Goal: Navigation & Orientation: Understand site structure

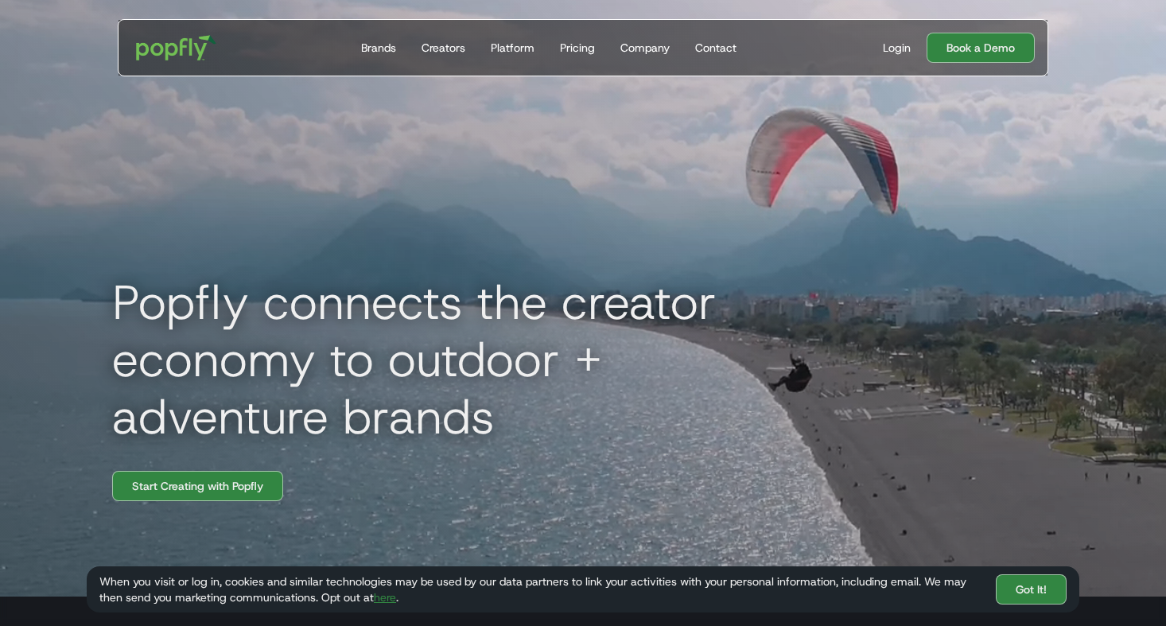
scroll to position [14, 0]
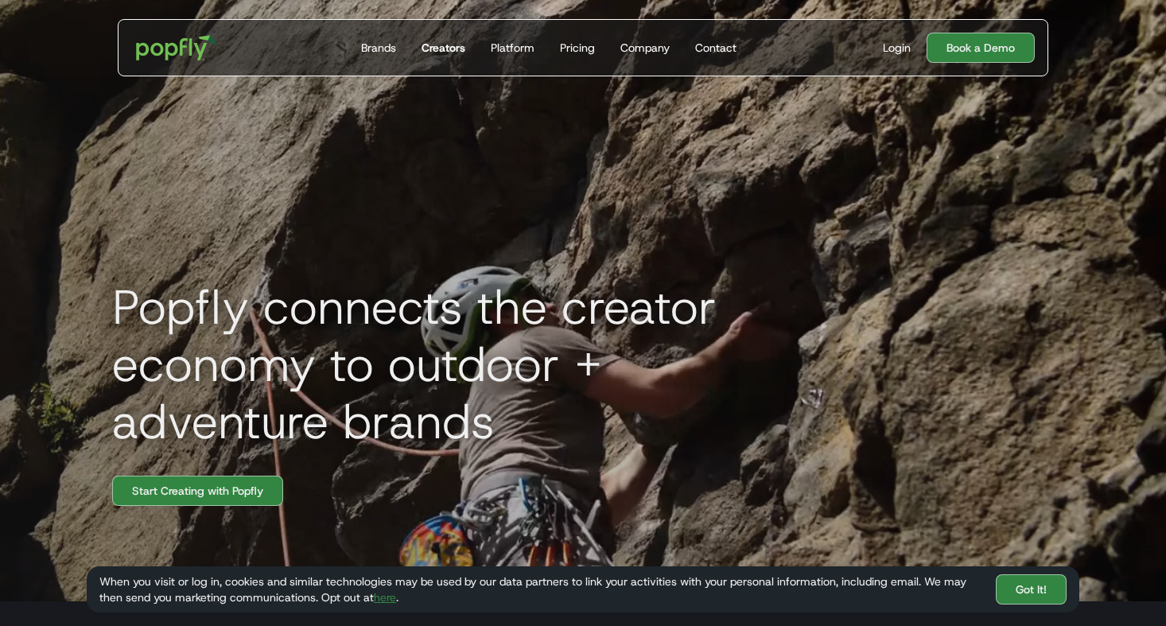
click at [461, 47] on div "Creators" at bounding box center [444, 48] width 44 height 16
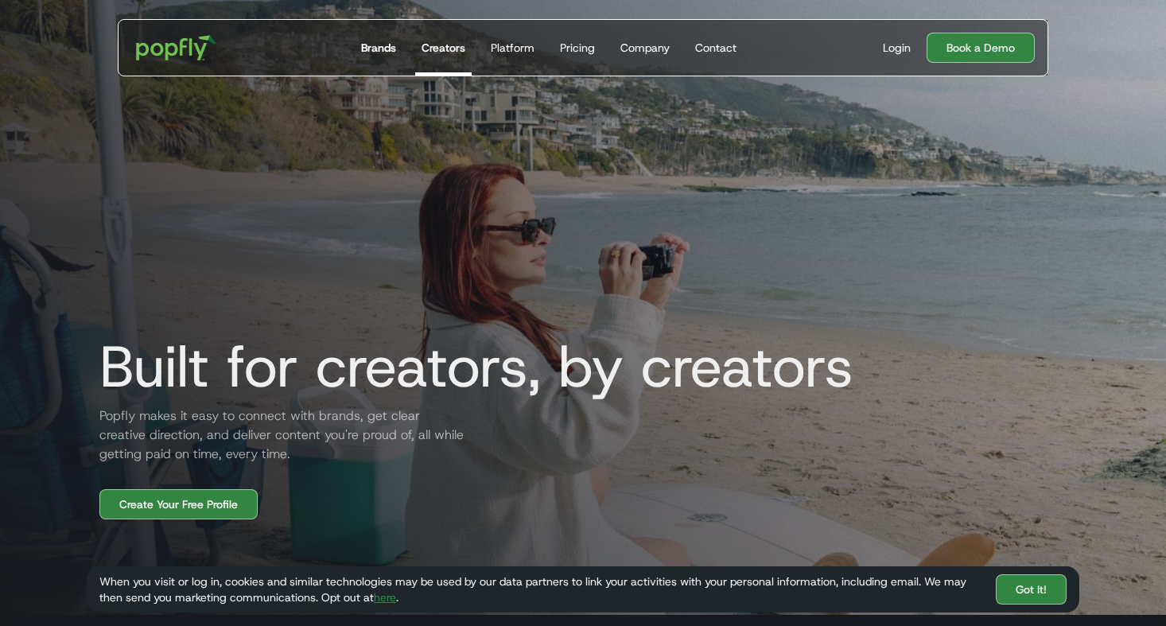
click at [395, 45] on div "Brands" at bounding box center [378, 48] width 35 height 16
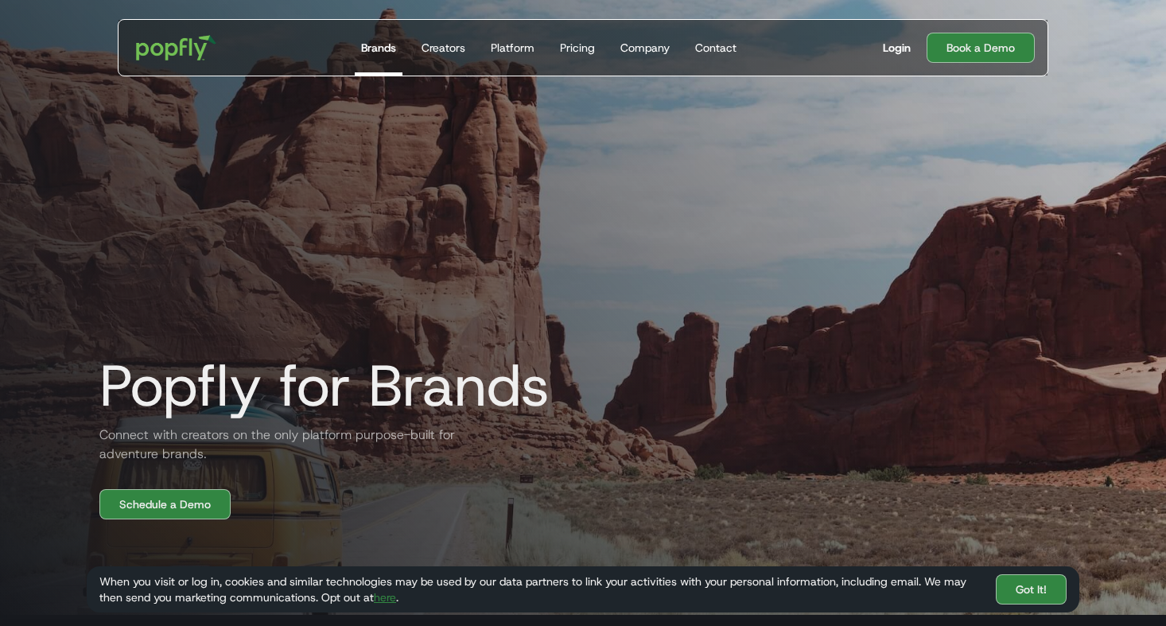
click at [896, 47] on div "Login" at bounding box center [897, 48] width 28 height 16
click at [639, 48] on div "Company" at bounding box center [645, 48] width 49 height 16
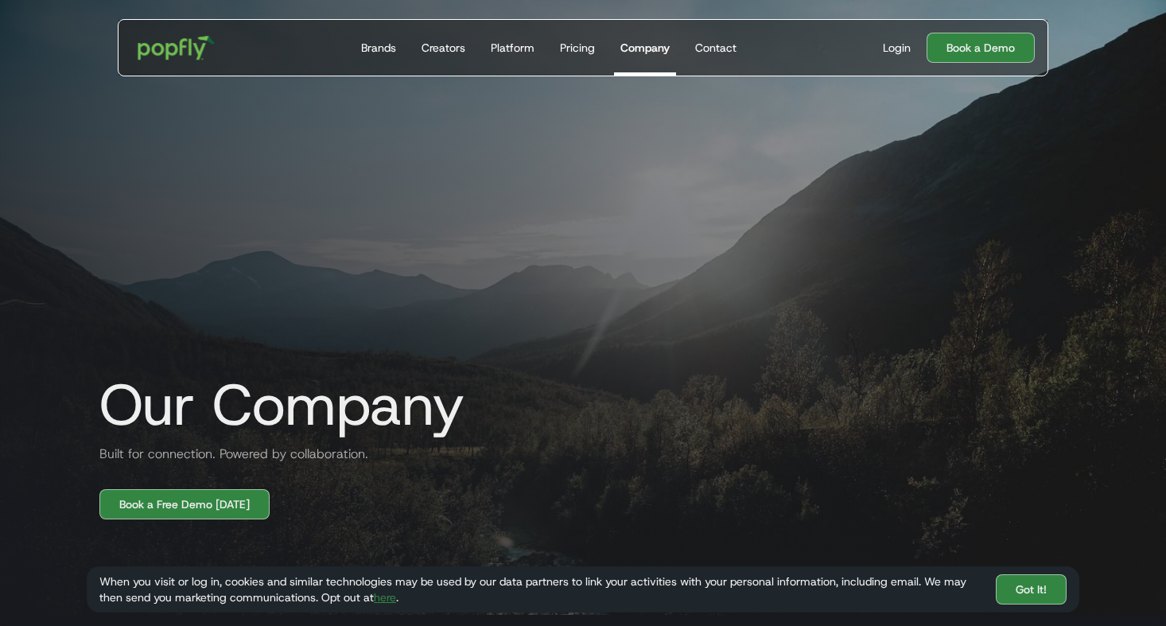
click at [176, 56] on img "home" at bounding box center [176, 48] width 99 height 46
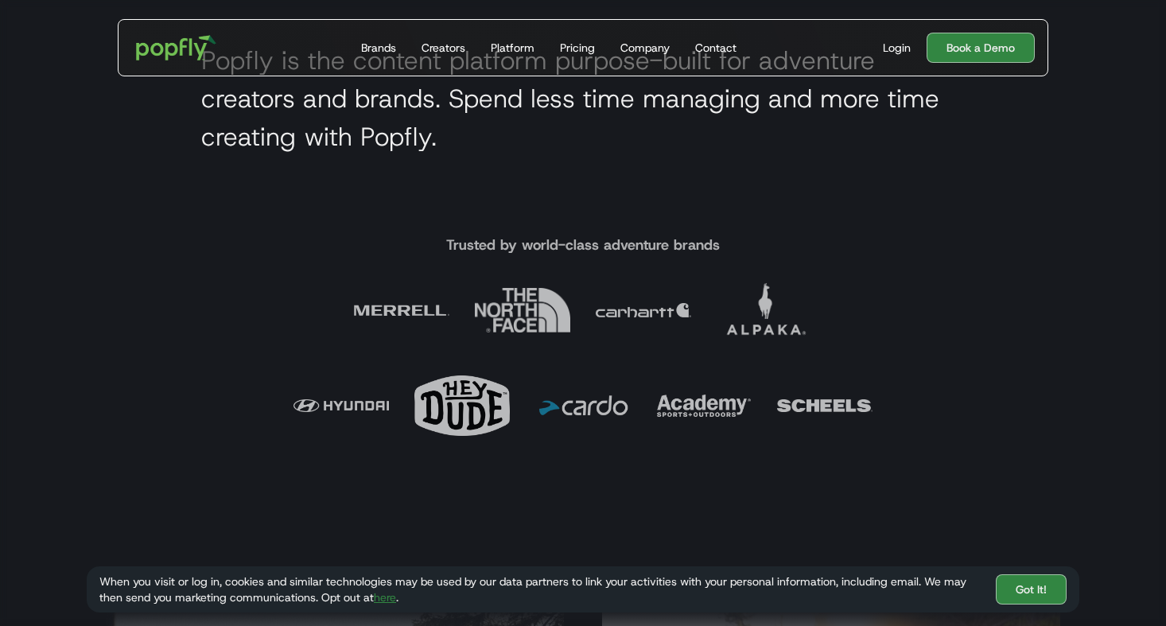
scroll to position [640, 0]
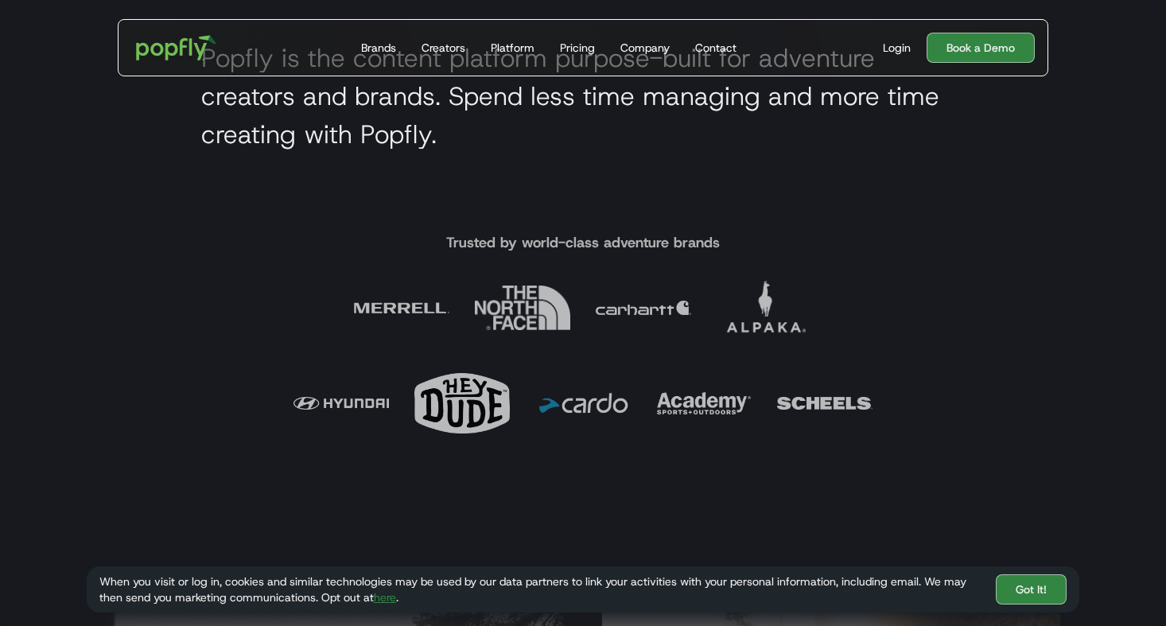
click at [610, 401] on img at bounding box center [582, 403] width 95 height 95
click at [588, 243] on h4 "Trusted by world-class adventure brands" at bounding box center [583, 242] width 274 height 19
click at [421, 318] on img at bounding box center [401, 307] width 95 height 95
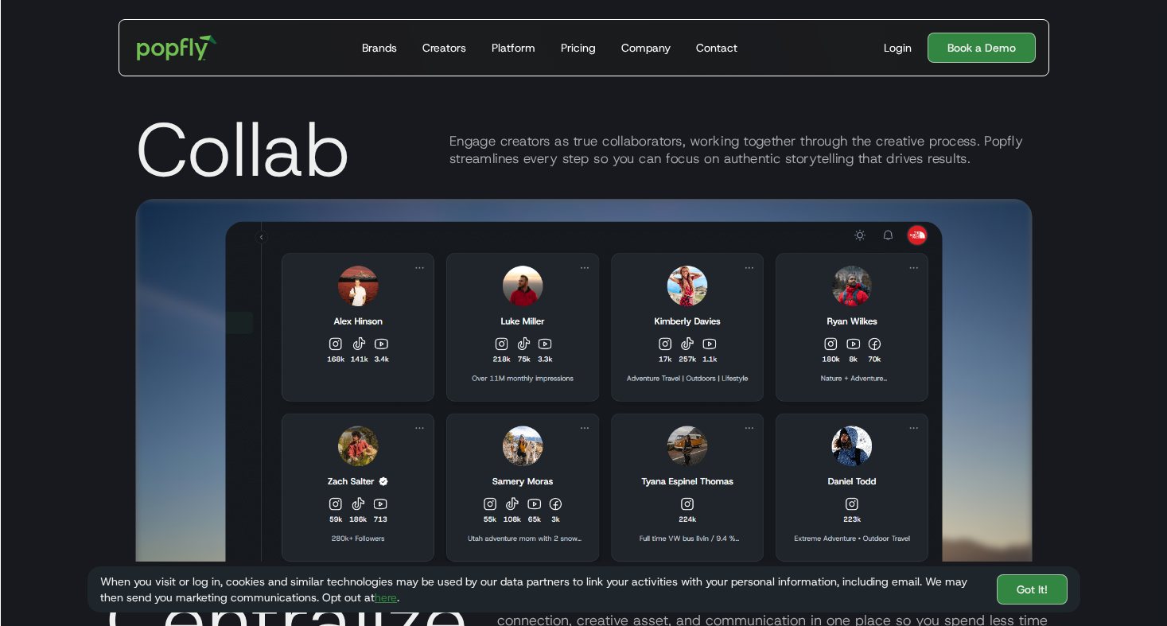
scroll to position [2593, 0]
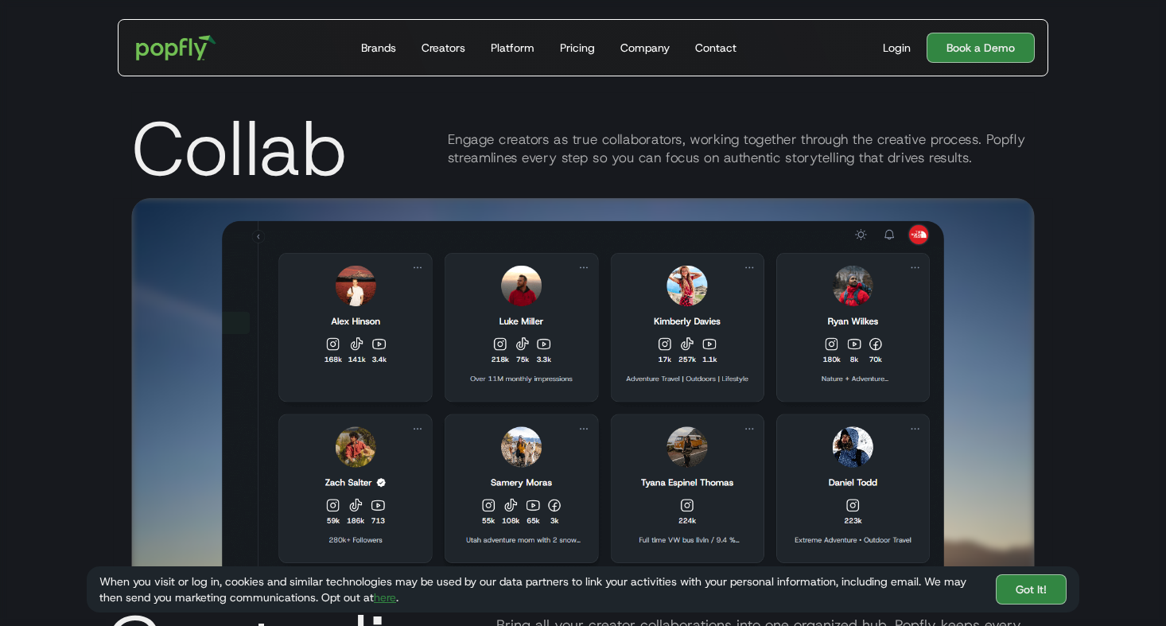
drag, startPoint x: 325, startPoint y: 483, endPoint x: 364, endPoint y: 481, distance: 39.9
drag, startPoint x: 332, startPoint y: 321, endPoint x: 382, endPoint y: 319, distance: 50.2
drag, startPoint x: 655, startPoint y: 320, endPoint x: 715, endPoint y: 314, distance: 60.7
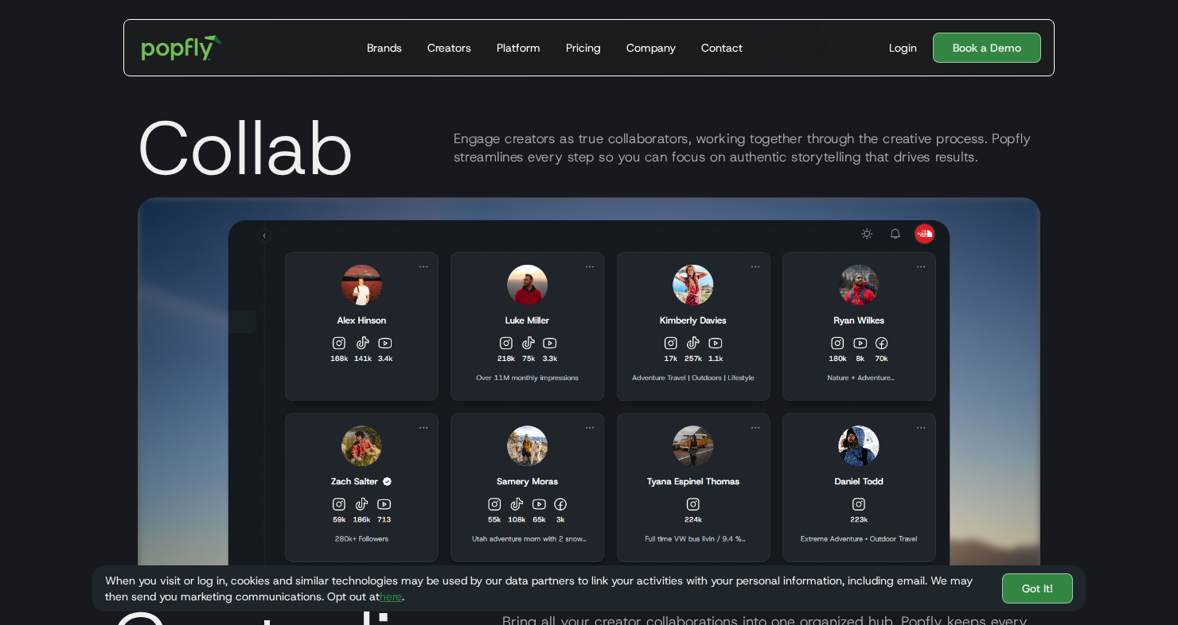
drag, startPoint x: 833, startPoint y: 319, endPoint x: 878, endPoint y: 319, distance: 44.6
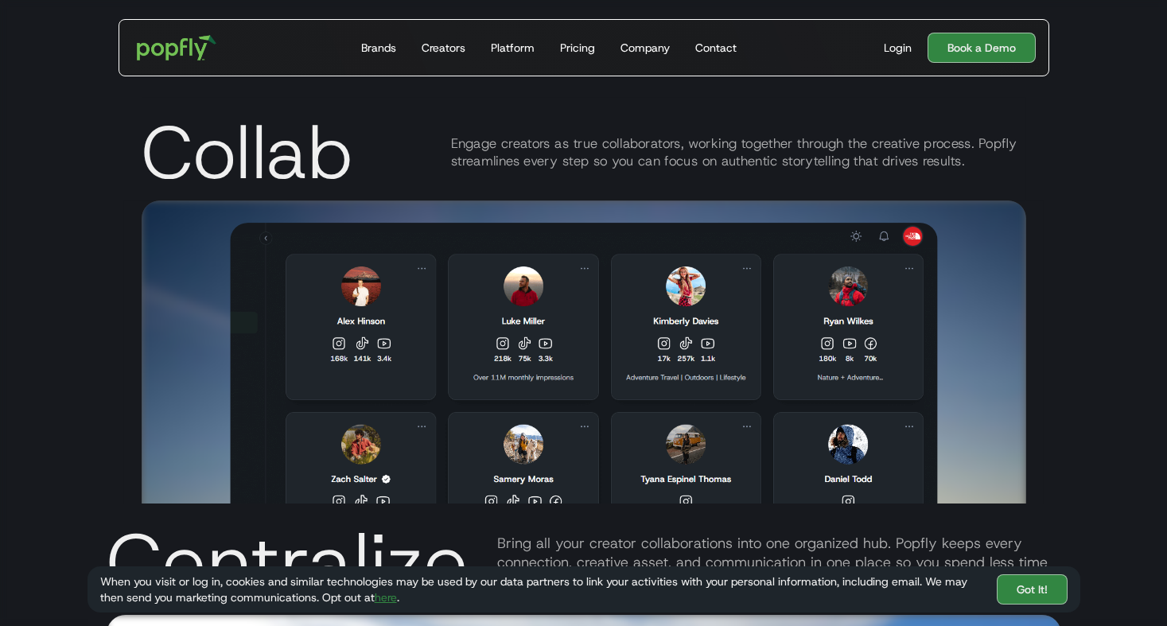
scroll to position [2683, 0]
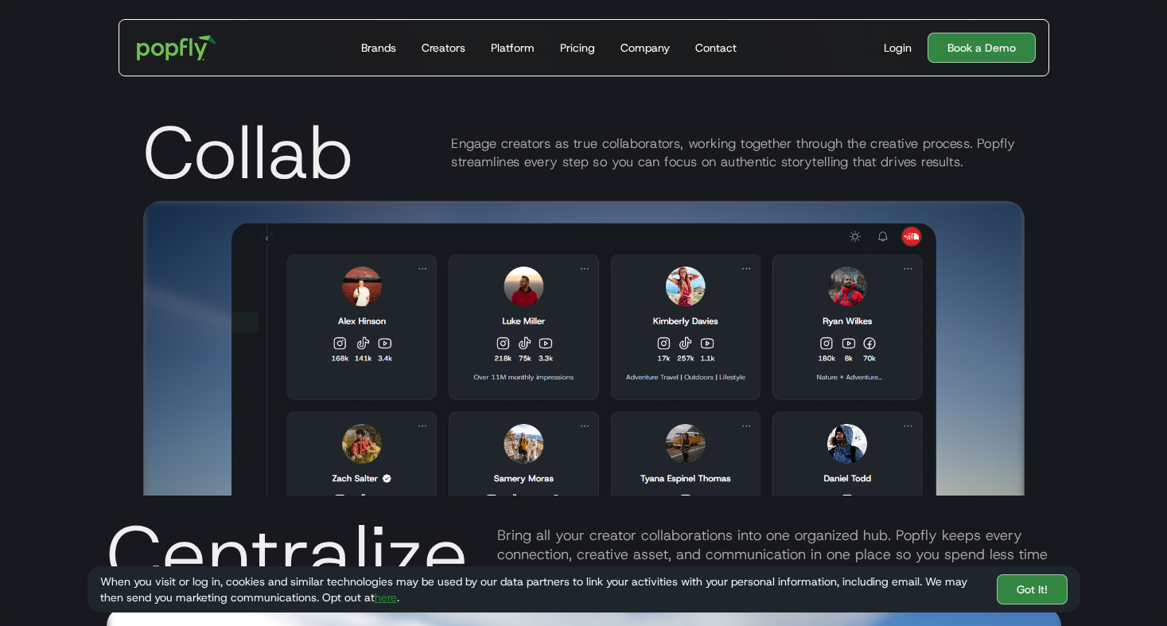
click at [529, 314] on img at bounding box center [584, 432] width 705 height 418
drag, startPoint x: 502, startPoint y: 322, endPoint x: 546, endPoint y: 322, distance: 43.8
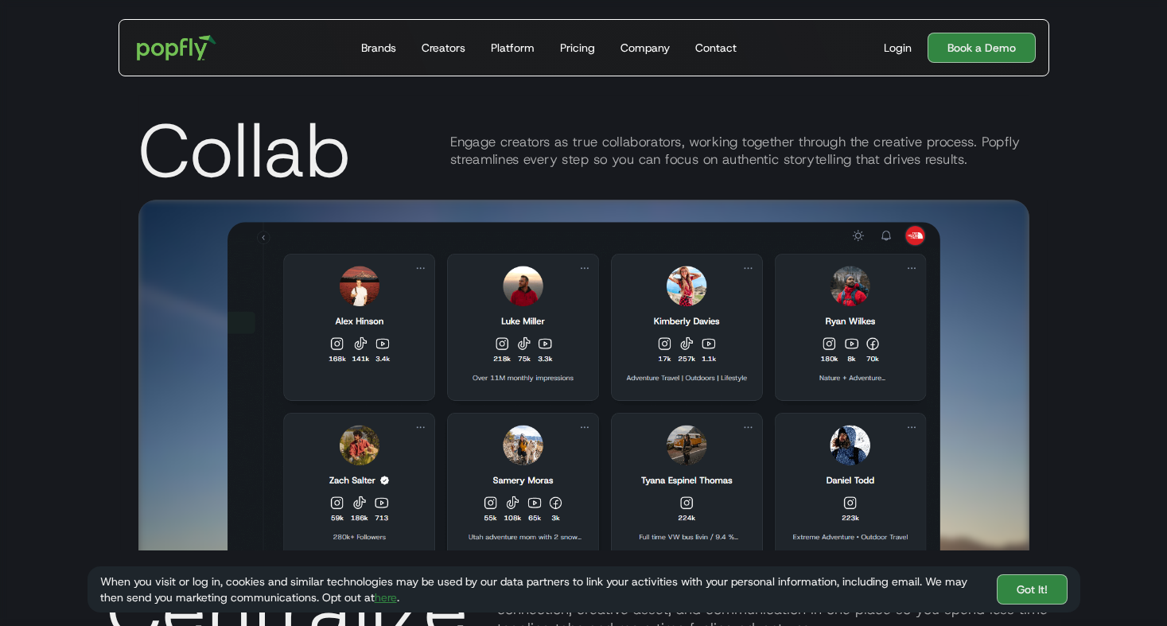
scroll to position [2619, 0]
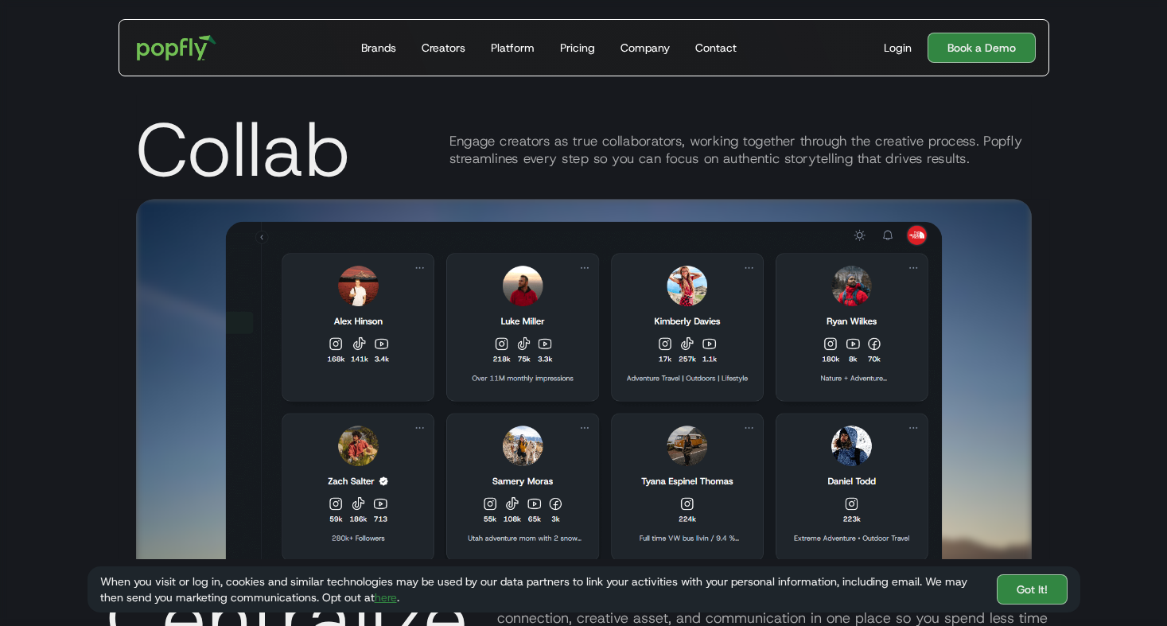
drag, startPoint x: 559, startPoint y: 481, endPoint x: 496, endPoint y: 483, distance: 63.7
drag, startPoint x: 493, startPoint y: 481, endPoint x: 547, endPoint y: 478, distance: 53.4
click at [547, 478] on section "Discover Tap into the largest community of adventure creators on the planet. Ex…" at bounding box center [583, 479] width 1167 height 2505
click at [551, 478] on img at bounding box center [583, 433] width 717 height 425
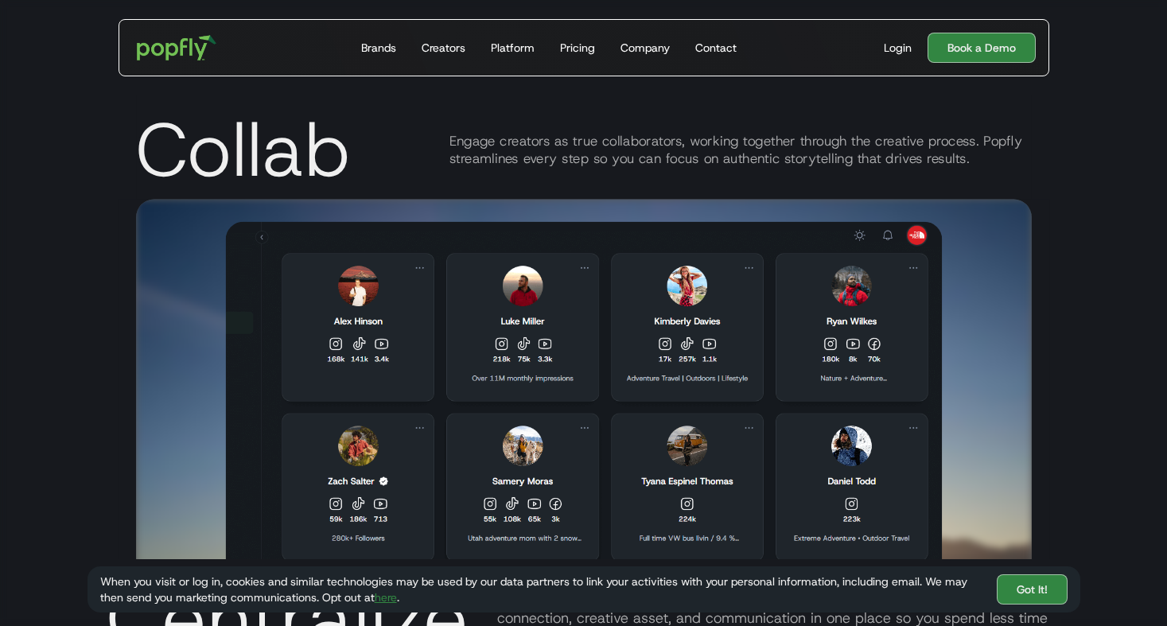
drag, startPoint x: 552, startPoint y: 479, endPoint x: 496, endPoint y: 479, distance: 56.5
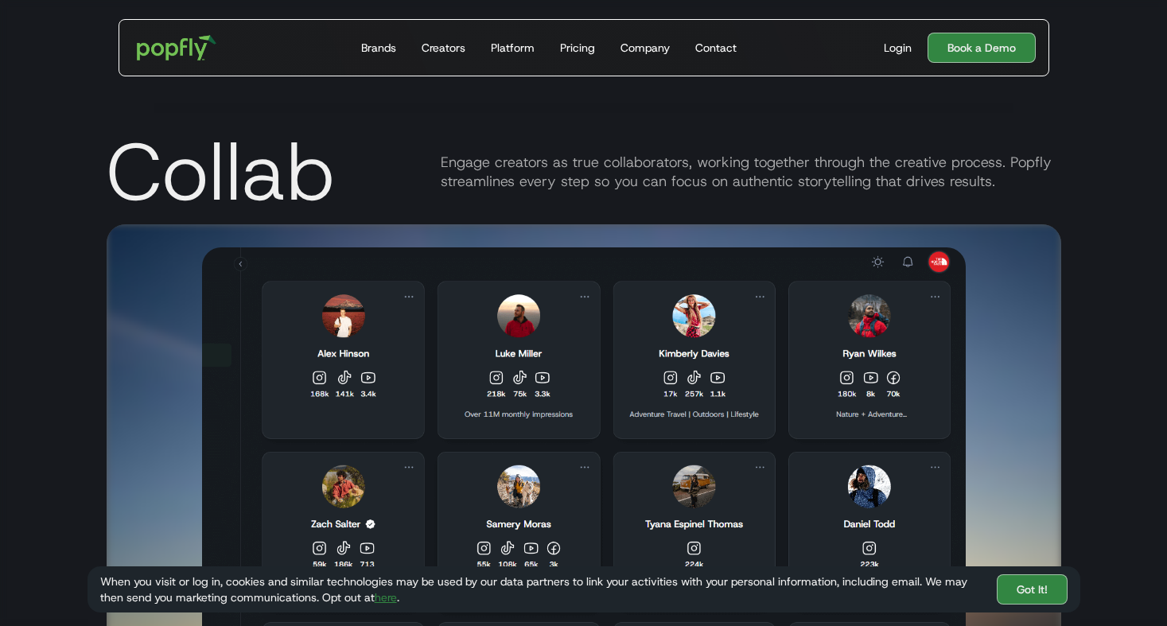
scroll to position [2469, 0]
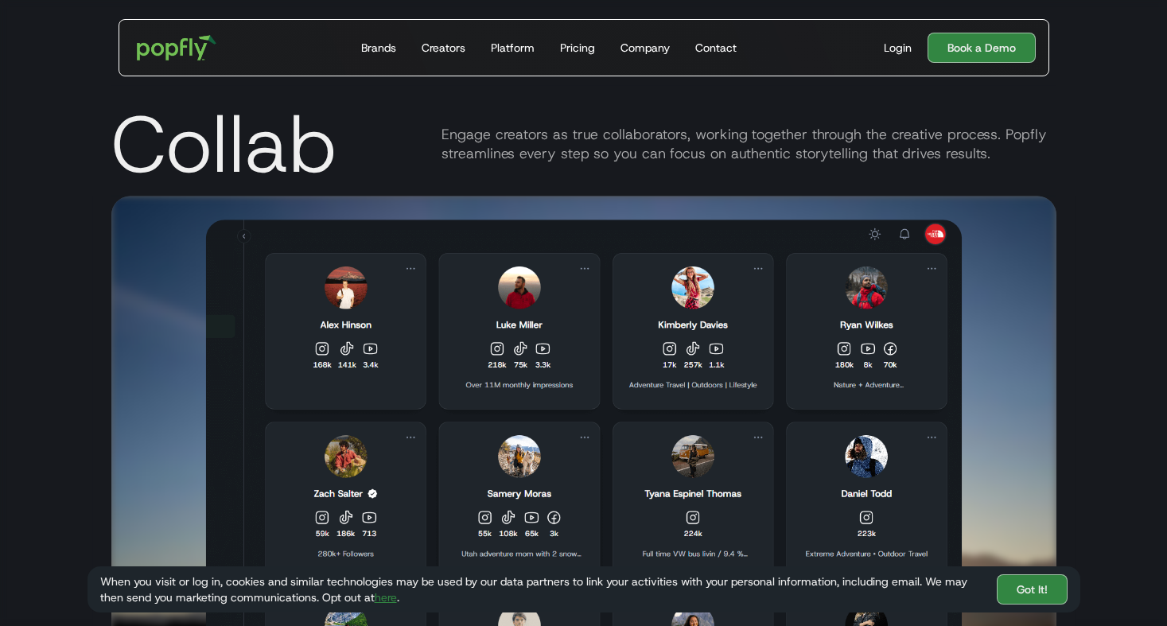
click at [870, 493] on img at bounding box center [583, 444] width 756 height 449
drag, startPoint x: 892, startPoint y: 493, endPoint x: 847, endPoint y: 495, distance: 44.6
